Goal: Task Accomplishment & Management: Complete application form

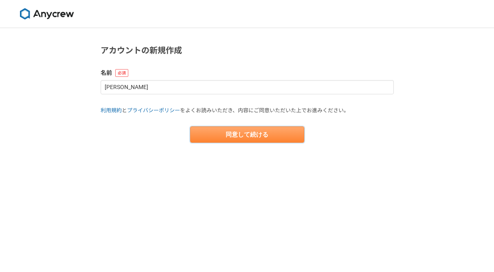
click at [260, 137] on button "同意して続ける" at bounding box center [247, 135] width 114 height 16
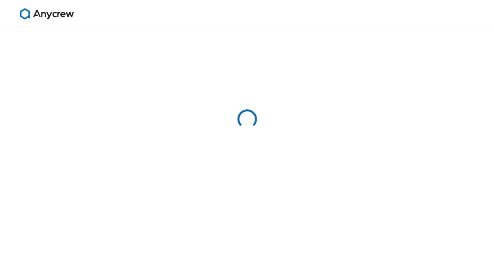
select select "13"
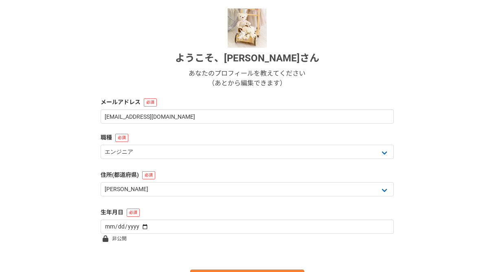
scroll to position [119, 0]
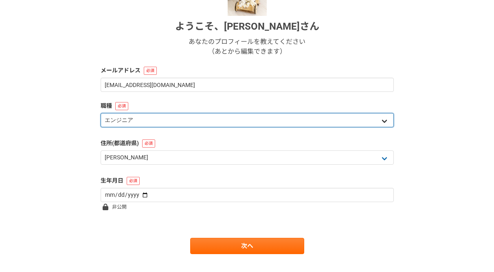
click at [383, 121] on select "エンジニア デザイナー ライター 営業 マーケティング 企画・事業開発 バックオフィス その他" at bounding box center [247, 120] width 293 height 14
select select "8"
click at [101, 113] on select "エンジニア デザイナー ライター 営業 マーケティング 企画・事業開発 バックオフィス その他" at bounding box center [247, 120] width 293 height 14
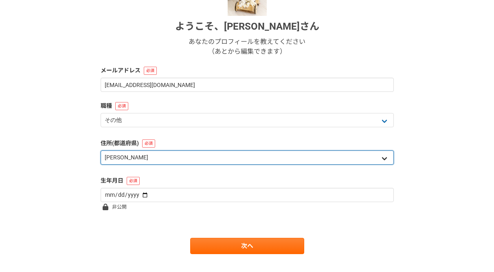
click at [383, 159] on select "北海道 [GEOGRAPHIC_DATA] [GEOGRAPHIC_DATA] [PERSON_NAME][GEOGRAPHIC_DATA] [PERSON_…" at bounding box center [247, 158] width 293 height 14
select select "28"
click at [101, 151] on select "北海道 [GEOGRAPHIC_DATA] [GEOGRAPHIC_DATA] [PERSON_NAME][GEOGRAPHIC_DATA] [PERSON_…" at bounding box center [247, 158] width 293 height 14
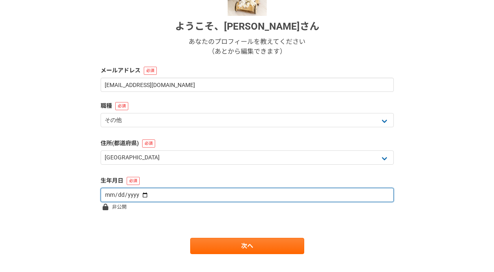
click at [202, 198] on input "date" at bounding box center [247, 195] width 293 height 14
type input "[DATE]"
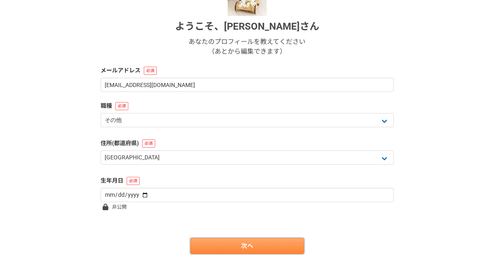
click at [219, 248] on link "次へ" at bounding box center [247, 246] width 114 height 16
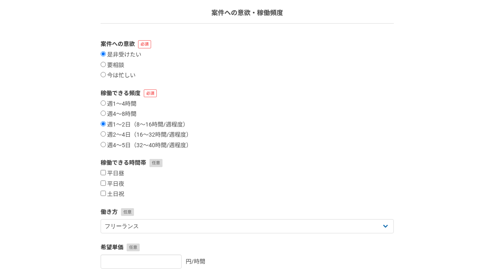
scroll to position [109, 0]
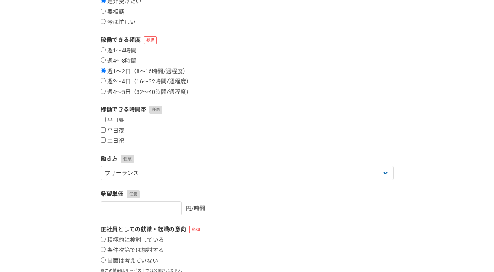
click at [104, 119] on input "平日昼" at bounding box center [103, 119] width 5 height 5
checkbox input "true"
click at [101, 129] on input "平日夜" at bounding box center [103, 129] width 5 height 5
checkbox input "true"
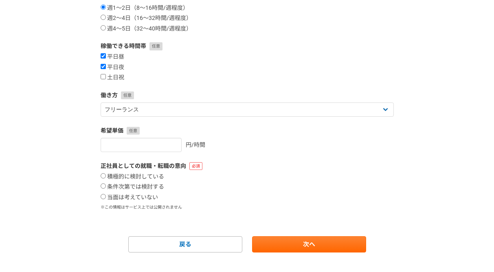
scroll to position [185, 0]
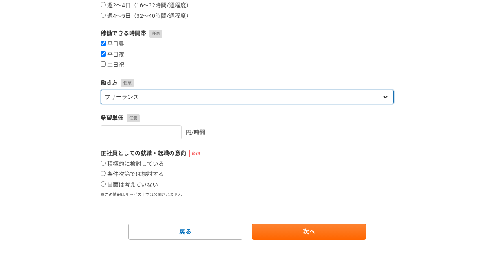
click at [387, 98] on select "フリーランス 副業 その他" at bounding box center [247, 97] width 293 height 14
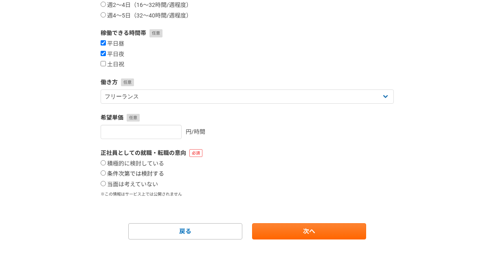
click at [103, 175] on input "条件次第では検討する" at bounding box center [103, 173] width 5 height 5
radio input "true"
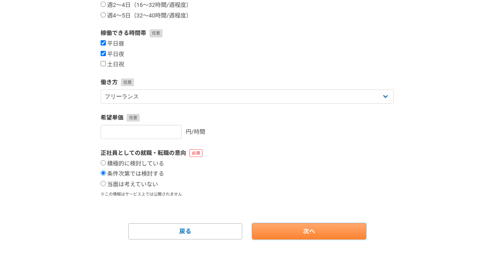
click at [311, 233] on link "次へ" at bounding box center [309, 232] width 114 height 16
select select
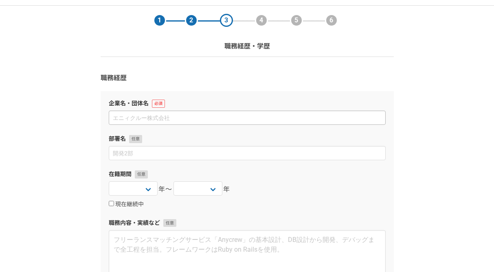
scroll to position [25, 0]
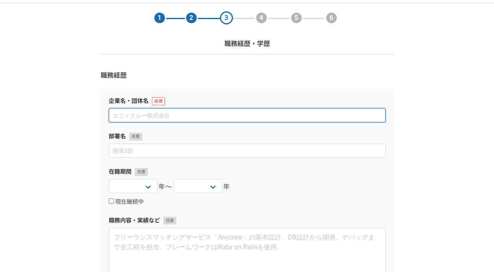
click at [208, 119] on input at bounding box center [247, 115] width 277 height 14
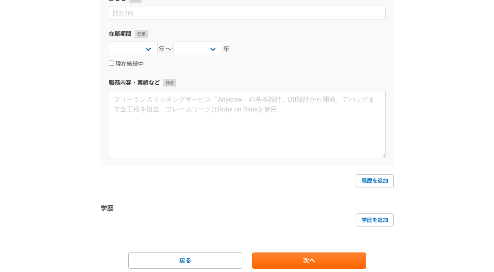
scroll to position [192, 0]
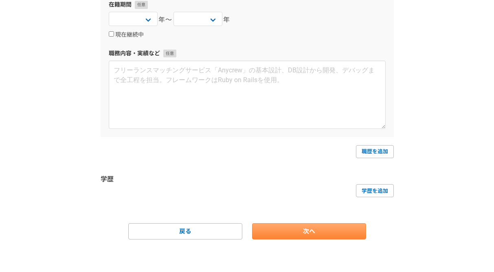
type input "動画編集"
click at [314, 228] on link "次へ" at bounding box center [309, 232] width 114 height 16
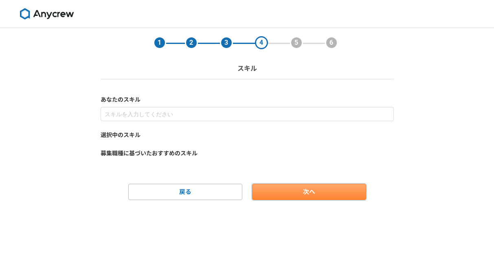
scroll to position [0, 0]
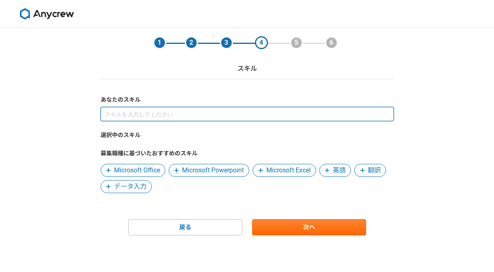
click at [221, 114] on input at bounding box center [247, 114] width 293 height 14
type input "動画編集"
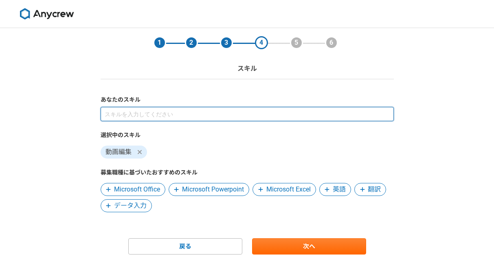
click at [171, 112] on input at bounding box center [247, 114] width 293 height 14
type input "s"
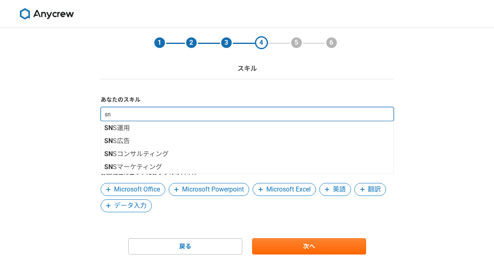
type input "sns"
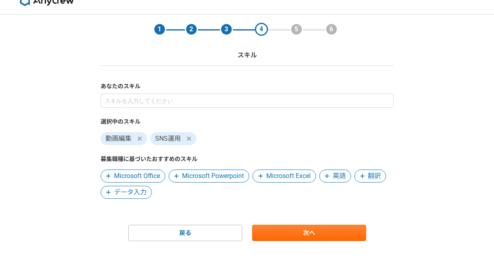
scroll to position [15, 0]
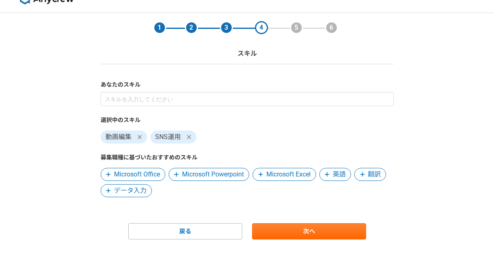
click at [167, 91] on div "あなたのスキル 選択中のスキル 動画編集 SNS運用 募集職種に基づいたおすすめのスキル Microsoft Office Microsoft Powerpo…" at bounding box center [247, 139] width 293 height 117
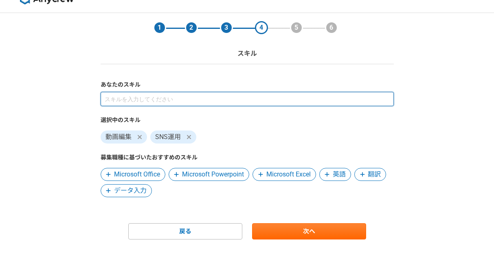
click at [165, 97] on input at bounding box center [247, 99] width 293 height 14
type input "動画"
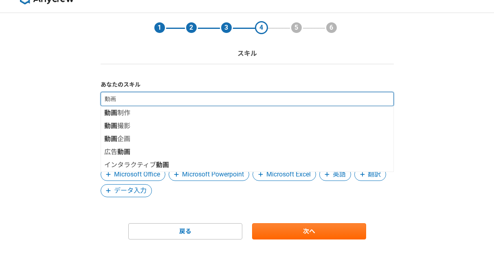
drag, startPoint x: 136, startPoint y: 101, endPoint x: 100, endPoint y: 101, distance: 36.7
click at [100, 101] on section "1 2 3 4 5 6 スキル あなたのスキル 動画 動画 制作 動画 撮影 動画 企画 広告 動画 インタラクティブ 動画 選択中のスキル 動画編集 SNS…" at bounding box center [247, 126] width 310 height 227
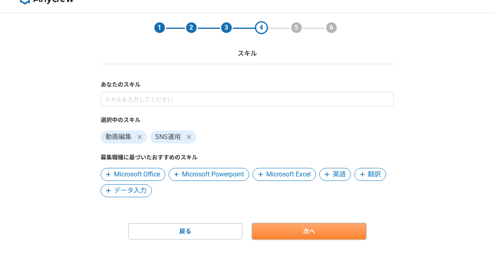
click at [308, 237] on link "次へ" at bounding box center [309, 232] width 114 height 16
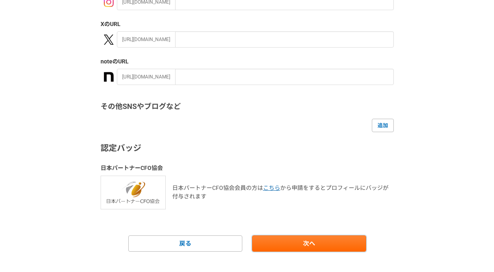
scroll to position [176, 0]
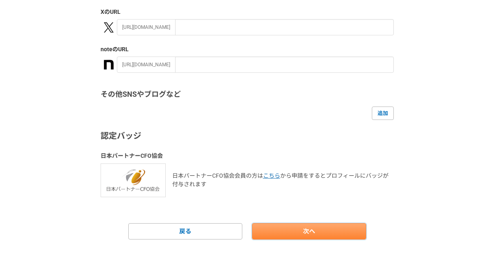
click at [280, 232] on link "次へ" at bounding box center [309, 232] width 114 height 16
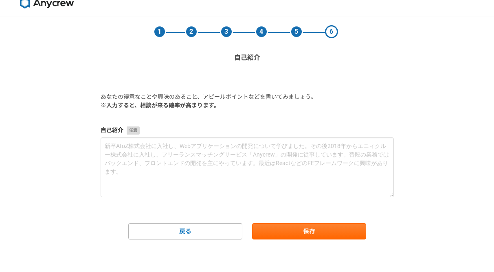
scroll to position [0, 0]
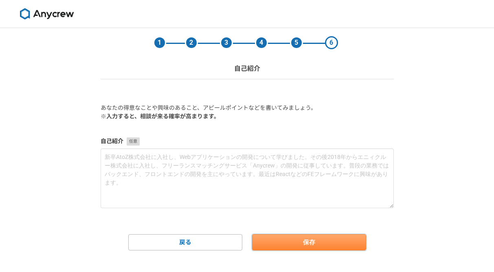
click at [279, 241] on button "保存" at bounding box center [309, 243] width 114 height 16
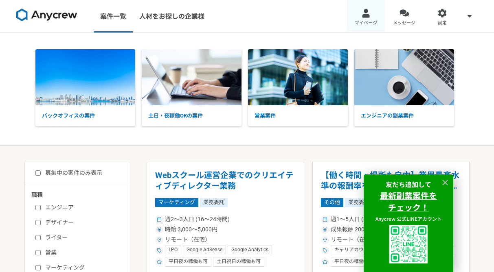
click at [361, 21] on span "マイページ" at bounding box center [366, 23] width 22 height 7
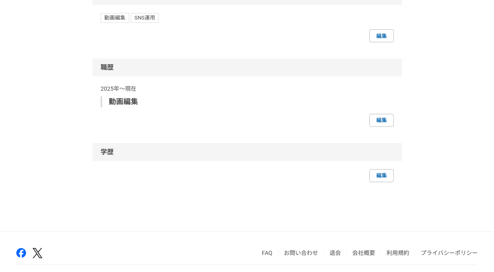
scroll to position [440, 0]
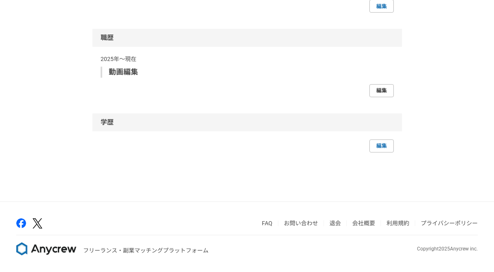
click at [384, 86] on link "編集" at bounding box center [381, 90] width 24 height 13
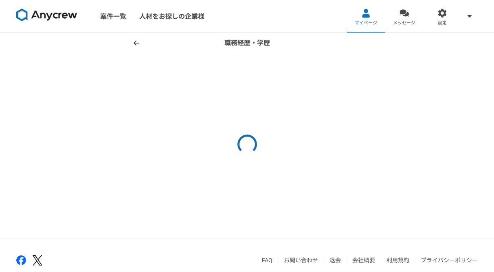
select select
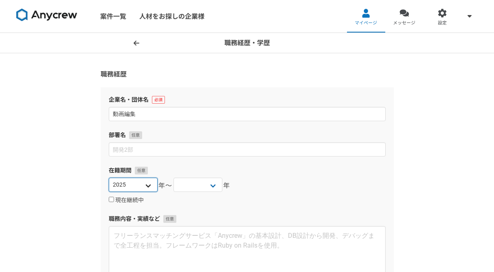
click at [147, 185] on select "2025 2024 2023 2022 2021 2020 2019 2018 2017 2016 2015 2014 2013 2012 2011 2010…" at bounding box center [133, 185] width 49 height 14
select select "2022"
click at [109, 178] on select "2025 2024 2023 2022 2021 2020 2019 2018 2017 2016 2015 2014 2013 2012 2011 2010…" at bounding box center [133, 185] width 49 height 14
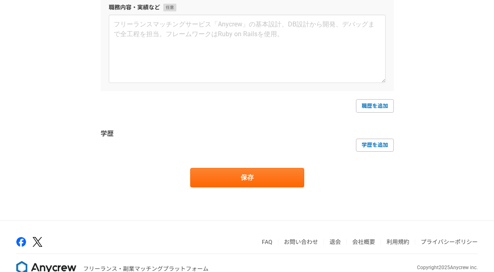
scroll to position [228, 0]
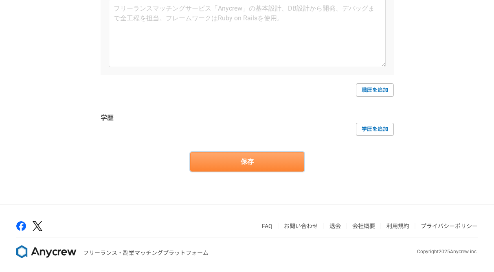
click at [278, 159] on button "保存" at bounding box center [247, 162] width 114 height 20
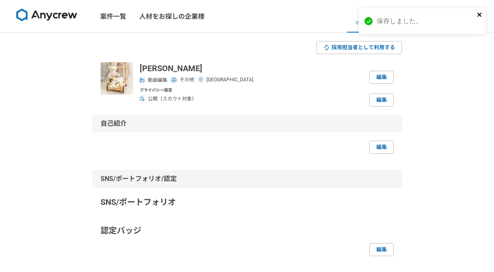
click at [481, 14] on icon "close" at bounding box center [480, 14] width 6 height 7
click at [375, 77] on link "編集" at bounding box center [381, 77] width 24 height 13
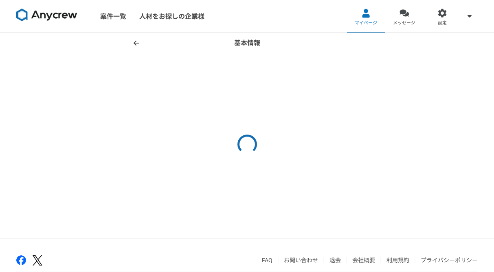
select select "8"
select select "28"
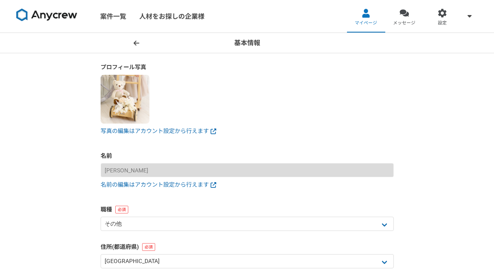
click at [139, 38] on span at bounding box center [137, 43] width 10 height 10
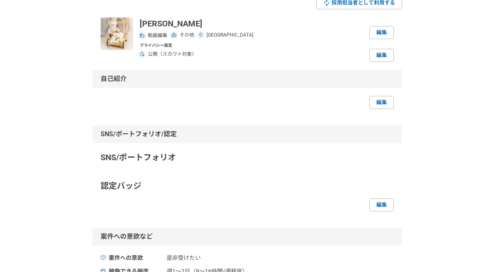
scroll to position [53, 0]
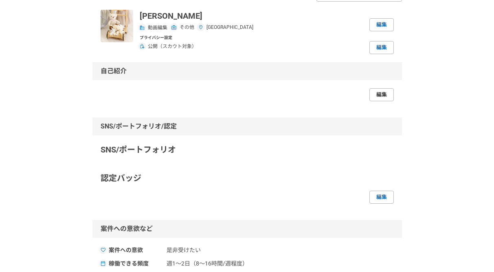
click at [378, 98] on link "編集" at bounding box center [381, 94] width 24 height 13
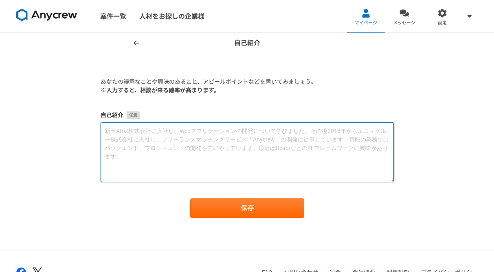
click at [184, 137] on textarea at bounding box center [247, 153] width 293 height 60
paste textarea "プロフィールをご覧いただき、ありがとうございます。 mai_lilas106と申します。 以下に経歴や可能な業務などを記載しておりますので、ご覧ください。 ◆…"
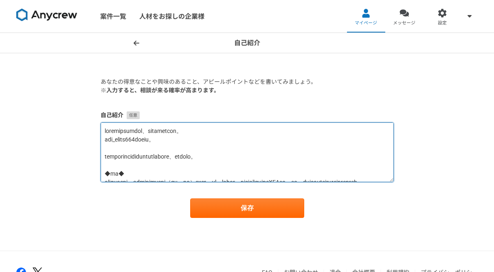
drag, startPoint x: 175, startPoint y: 141, endPoint x: 96, endPoint y: 142, distance: 79.0
click at [96, 142] on section "あなたの得意なことや興味のあること、アピールポイントなどを書いてみましょう。 ※入力すると、相談が来る確率が高まります。 自己紹介 保存" at bounding box center [247, 148] width 310 height 141
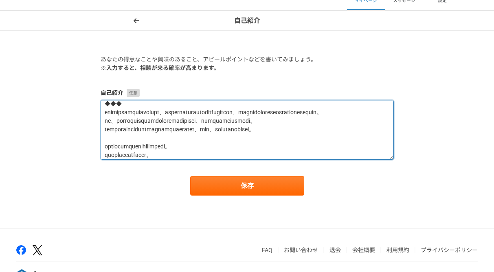
scroll to position [329, 0]
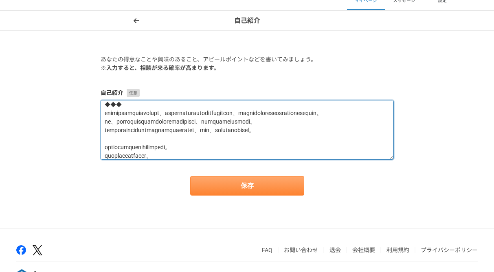
type textarea "プロフィールをご覧いただき、ありがとうございます。 以下に経歴や可能な業務などを記載しておりますので、ご覧ください。 ◆経歴◆ 外国語大学を卒業後、航空会社地…"
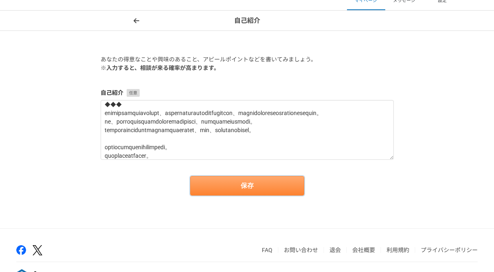
click at [232, 186] on button "保存" at bounding box center [247, 186] width 114 height 20
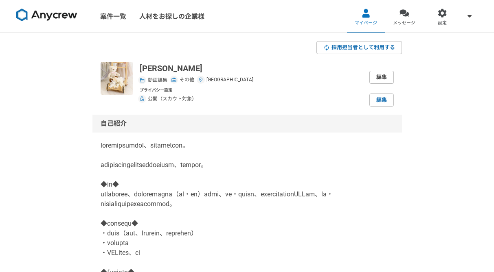
click at [389, 76] on link "編集" at bounding box center [381, 77] width 24 height 13
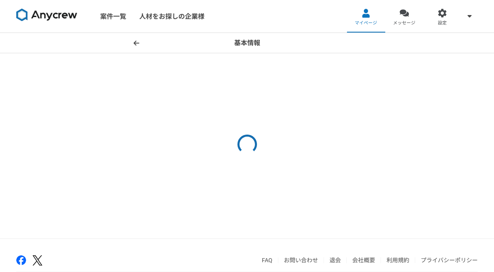
select select "8"
select select "28"
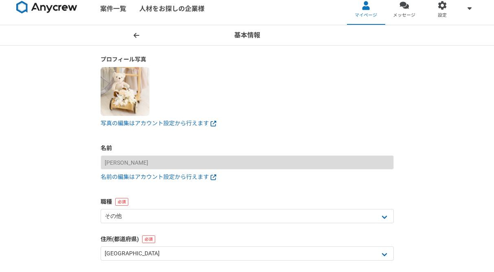
scroll to position [10, 0]
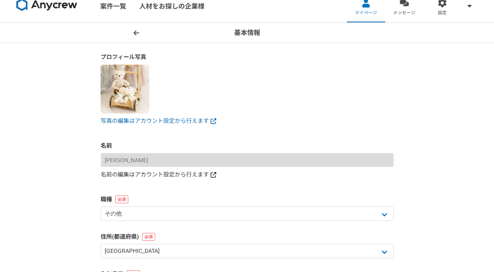
click at [153, 172] on link "名前の編集はアカウント設定から行えます" at bounding box center [247, 175] width 293 height 9
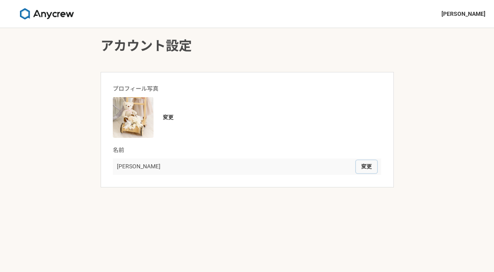
click at [370, 166] on button "変更" at bounding box center [366, 166] width 21 height 13
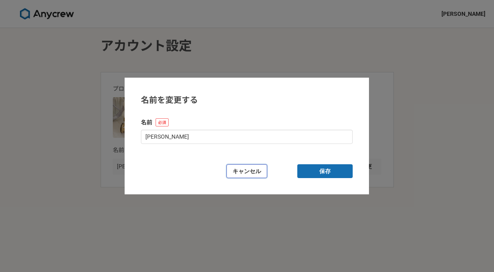
click at [255, 173] on button "キャンセル" at bounding box center [246, 172] width 41 height 14
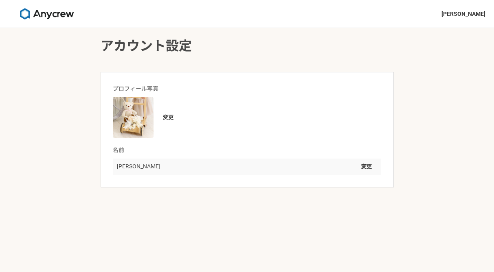
click at [54, 12] on img at bounding box center [46, 13] width 61 height 11
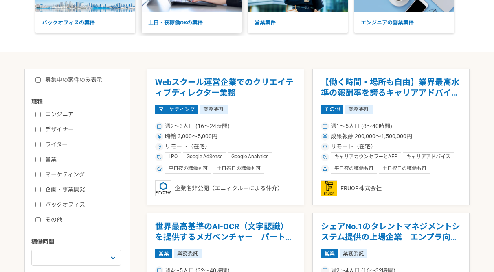
scroll to position [101, 0]
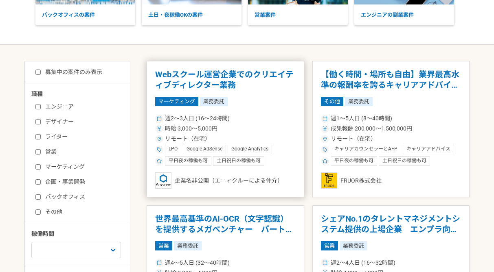
click at [190, 74] on h1 "Webスクール運営企業でのクリエイティブディレクター業務" at bounding box center [225, 80] width 141 height 21
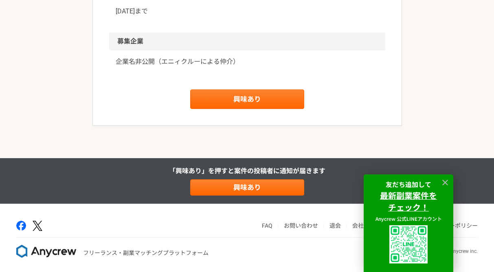
scroll to position [1001, 0]
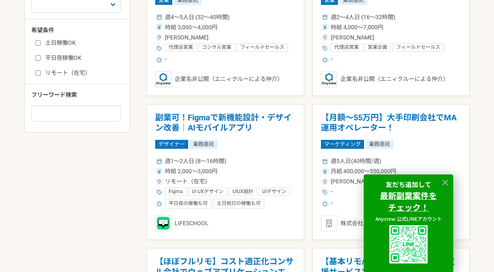
scroll to position [355, 0]
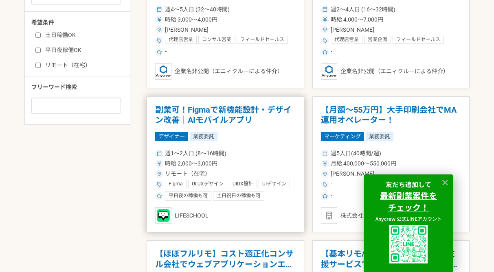
click at [201, 111] on h1 "副業可！Figmaで新機能設計・デザイン改善｜AIモバイルアプリ" at bounding box center [225, 115] width 141 height 21
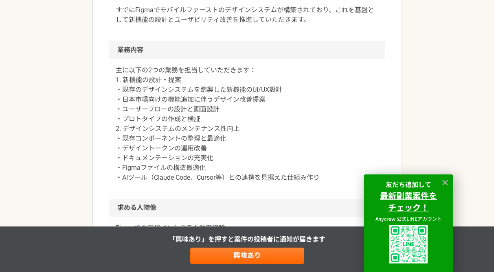
scroll to position [388, 0]
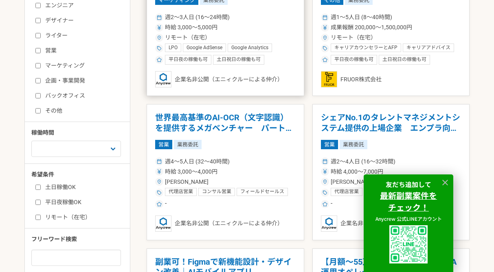
scroll to position [254, 0]
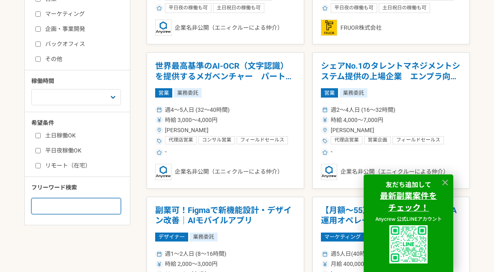
click at [83, 210] on input at bounding box center [76, 206] width 90 height 16
type input "動画編集"
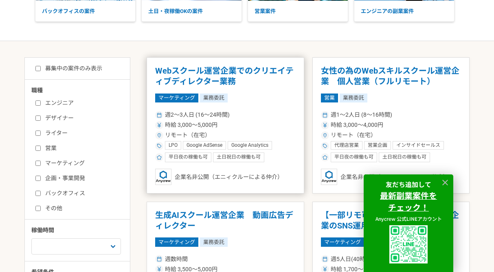
scroll to position [105, 0]
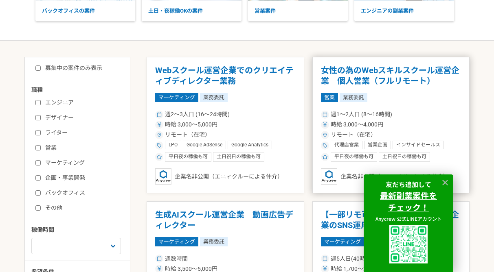
click at [362, 82] on h1 "女性の為のWebスキルスクール運営企業　個人営業（フルリモート）" at bounding box center [391, 76] width 141 height 21
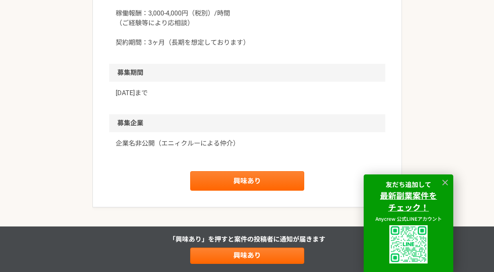
scroll to position [922, 0]
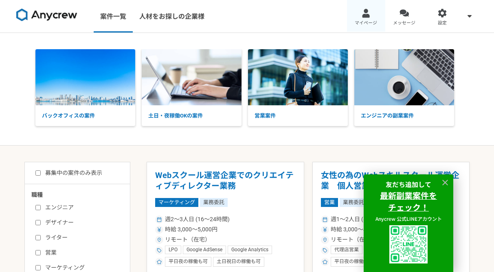
click at [366, 16] on div at bounding box center [365, 13] width 9 height 9
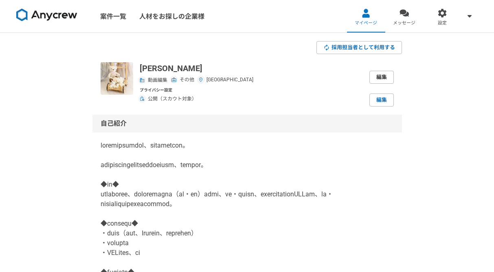
click at [390, 75] on link "編集" at bounding box center [381, 77] width 24 height 13
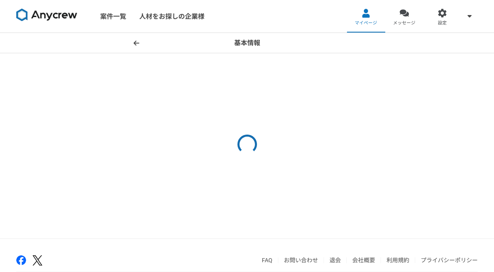
select select "28"
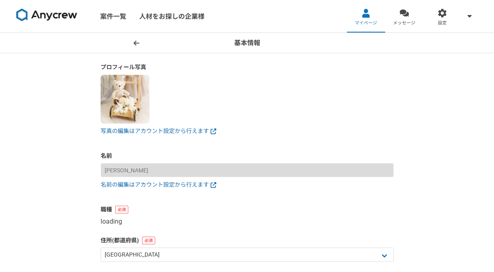
select select "8"
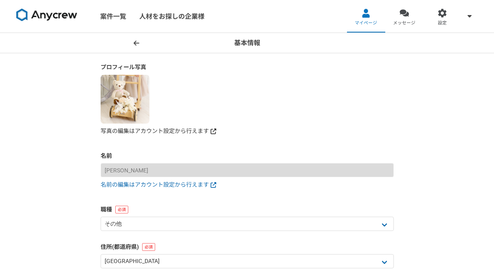
click at [158, 129] on link "写真の編集はアカウント設定から行えます" at bounding box center [247, 131] width 293 height 9
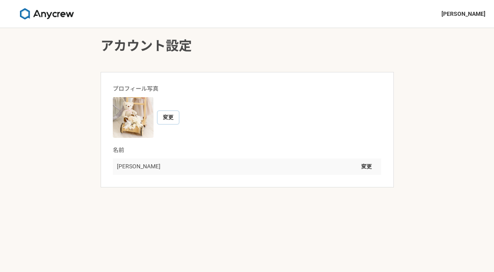
click at [169, 118] on button "変更" at bounding box center [168, 117] width 21 height 13
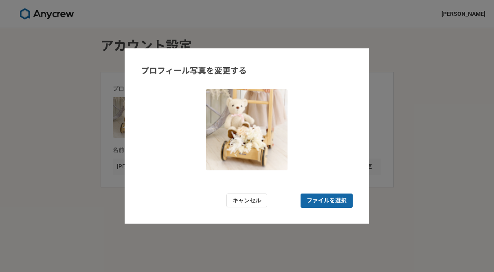
click at [316, 201] on span "ファイルを選択" at bounding box center [327, 201] width 40 height 9
click at [316, 201] on input "ファイルを選択" at bounding box center [327, 201] width 52 height 14
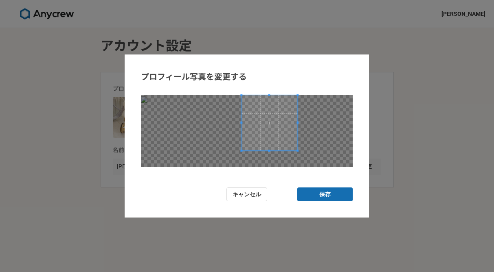
click at [285, 99] on span at bounding box center [269, 123] width 56 height 56
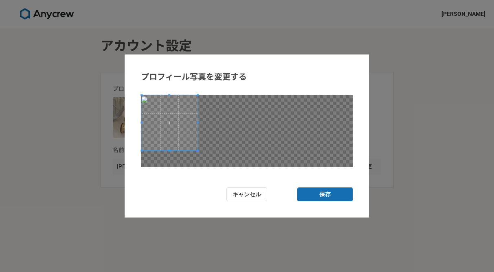
click at [183, 112] on span at bounding box center [170, 123] width 56 height 56
click at [255, 193] on button "キャンセル" at bounding box center [246, 195] width 41 height 14
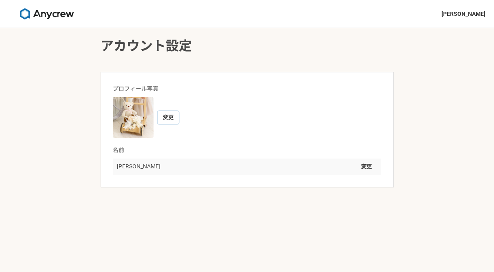
click at [168, 118] on button "変更" at bounding box center [168, 117] width 21 height 13
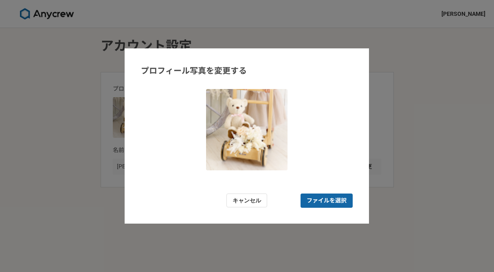
click at [325, 198] on span "ファイルを選択" at bounding box center [327, 201] width 40 height 9
click at [325, 198] on input "ファイルを選択" at bounding box center [327, 201] width 52 height 14
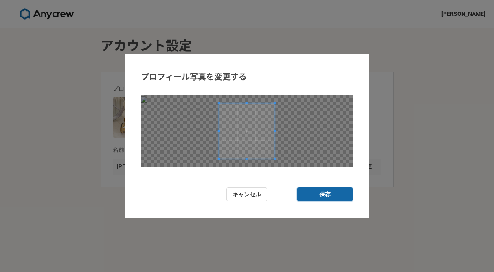
click at [327, 200] on button "保存" at bounding box center [324, 195] width 55 height 14
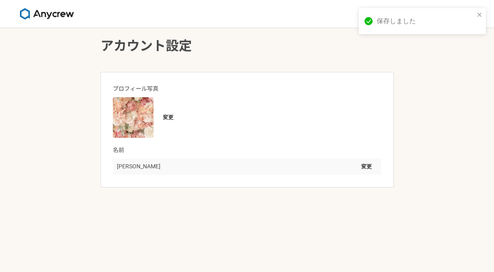
click at [318, 164] on div "Maiko Fujimori 変更" at bounding box center [247, 167] width 268 height 16
click at [209, 166] on div "Maiko Fujimori 変更" at bounding box center [247, 167] width 268 height 16
click at [367, 164] on button "変更" at bounding box center [366, 166] width 21 height 13
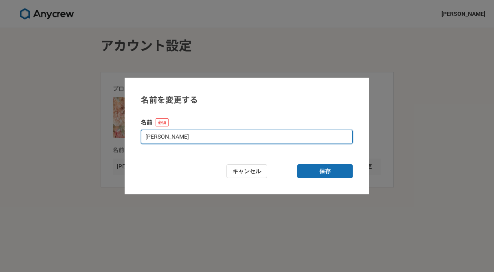
drag, startPoint x: 162, startPoint y: 135, endPoint x: 151, endPoint y: 136, distance: 11.4
click at [151, 136] on input "[PERSON_NAME]" at bounding box center [247, 137] width 212 height 14
drag, startPoint x: 151, startPoint y: 138, endPoint x: 225, endPoint y: 138, distance: 73.7
click at [225, 138] on input "MFujimori" at bounding box center [247, 137] width 212 height 14
type input "MF"
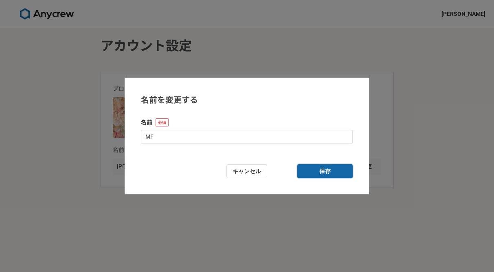
click at [307, 169] on button "保存" at bounding box center [324, 172] width 55 height 14
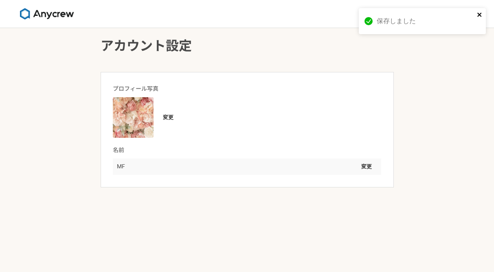
click at [479, 12] on icon "close" at bounding box center [480, 14] width 6 height 7
click at [54, 12] on img at bounding box center [46, 13] width 61 height 11
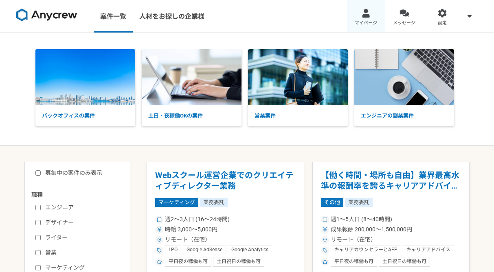
click at [362, 18] on link "マイページ" at bounding box center [366, 16] width 38 height 33
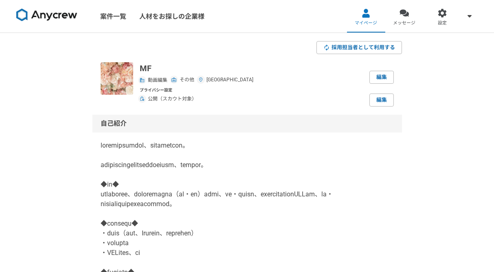
click at [116, 79] on img at bounding box center [117, 78] width 33 height 33
click at [115, 13] on link "案件一覧" at bounding box center [113, 16] width 39 height 33
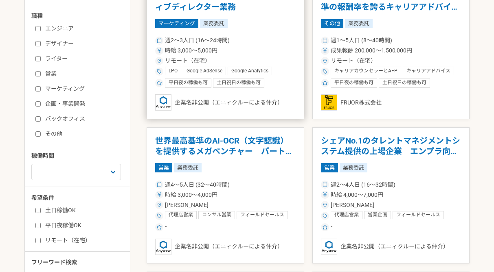
scroll to position [217, 0]
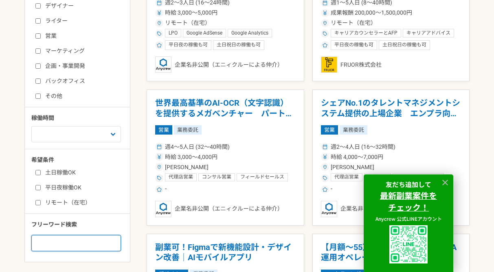
click at [68, 242] on input at bounding box center [76, 243] width 90 height 16
type input "sns"
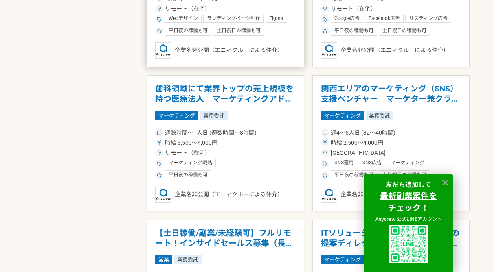
scroll to position [665, 0]
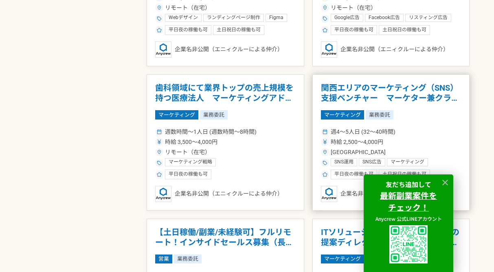
click at [348, 104] on article "関西エリアのマーケティング（SNS）支援ベンチャー　マーケター兼クライアント担当 マーケティング 業務委託 週4〜5人日 (32〜40時間) 時給 2,500…" at bounding box center [391, 143] width 158 height 136
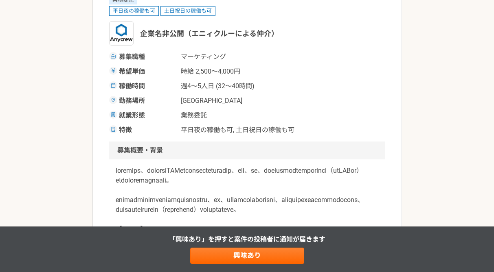
scroll to position [153, 0]
